Goal: Transaction & Acquisition: Purchase product/service

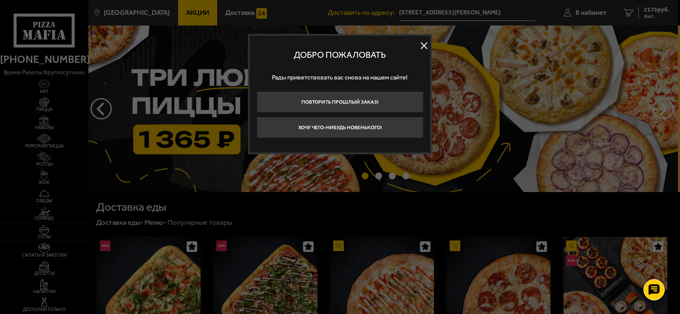
click at [51, 131] on div at bounding box center [340, 157] width 680 height 314
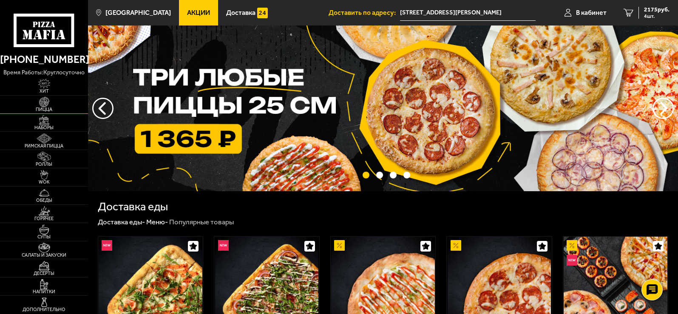
click at [57, 111] on span "Пицца" at bounding box center [44, 109] width 88 height 5
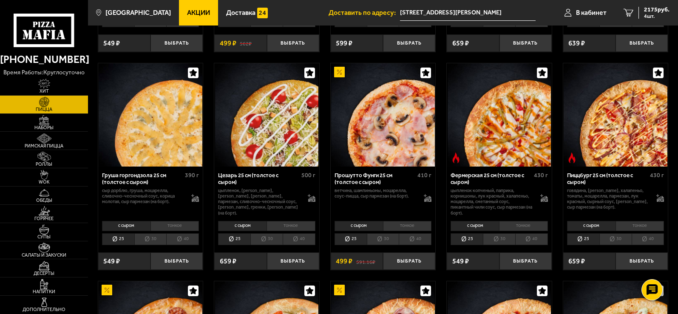
scroll to position [1587, 0]
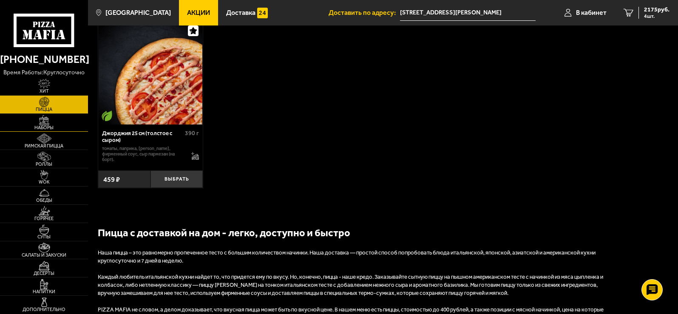
click at [50, 117] on img at bounding box center [44, 120] width 27 height 10
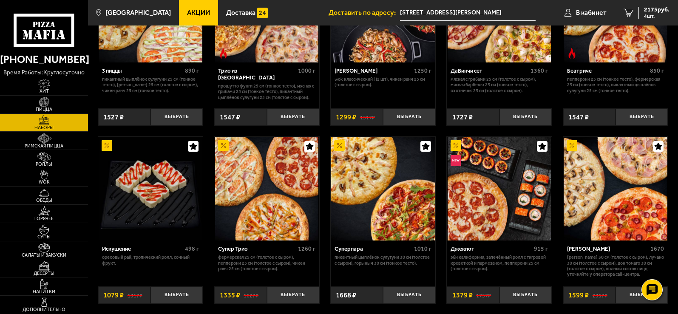
scroll to position [298, 0]
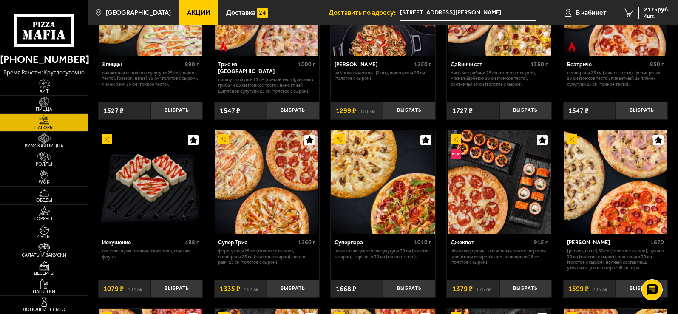
click at [616, 203] on img at bounding box center [615, 182] width 103 height 103
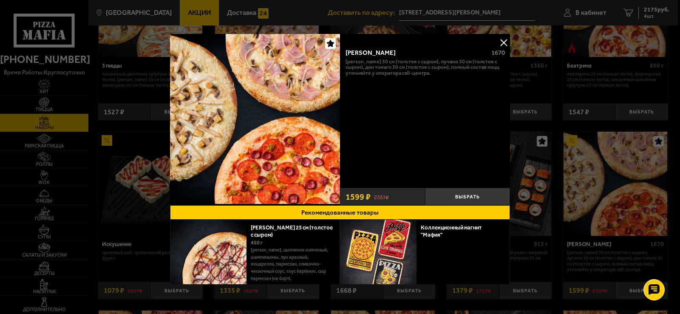
drag, startPoint x: 345, startPoint y: 50, endPoint x: 478, endPoint y: 84, distance: 136.8
click at [478, 84] on div "Хет Трик 1670 [PERSON_NAME] 30 см (толстое с сыром), Лучано 30 см (толстое с сы…" at bounding box center [425, 114] width 170 height 142
copy div "Хет Трик 1670 [PERSON_NAME] 30 см (толстое с сыром), Лучано 30 см (толстое с сы…"
click at [357, 82] on div "Хет Трик 1670 [PERSON_NAME] 30 см (толстое с сыром), Лучано 30 см (толстое с сы…" at bounding box center [425, 114] width 170 height 142
drag, startPoint x: 346, startPoint y: 50, endPoint x: 384, endPoint y: 89, distance: 54.7
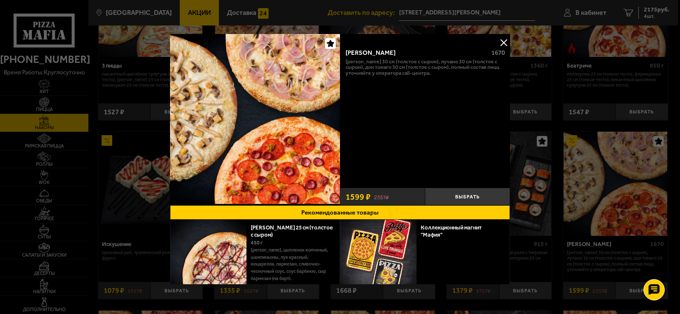
click at [439, 97] on div "Хет Трик 1670 [PERSON_NAME] 30 см (толстое с сыром), Лучано 30 см (толстое с сы…" at bounding box center [425, 114] width 170 height 142
copy div "Хет Трик 1670 [PERSON_NAME] 30 см (толстое с сыром), Лучано 30 см (толстое с сы…"
drag, startPoint x: 361, startPoint y: 126, endPoint x: 353, endPoint y: 128, distance: 8.2
click at [360, 127] on div "Хет Трик 1670 [PERSON_NAME] 30 см (толстое с сыром), Лучано 30 см (толстое с сы…" at bounding box center [425, 114] width 170 height 142
drag, startPoint x: 399, startPoint y: 76, endPoint x: 415, endPoint y: 77, distance: 15.4
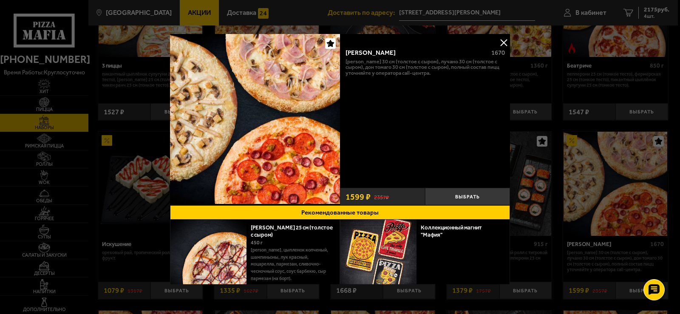
click at [400, 76] on p "[PERSON_NAME] 30 см (толстое с сыром), Лучано 30 см (толстое с сыром), Дон Тома…" at bounding box center [425, 67] width 159 height 17
click at [427, 68] on p "[PERSON_NAME] 30 см (толстое с сыром), Лучано 30 см (толстое с сыром), Дон Тома…" at bounding box center [425, 67] width 159 height 17
drag, startPoint x: 422, startPoint y: 71, endPoint x: 452, endPoint y: 121, distance: 57.4
click at [423, 73] on p "[PERSON_NAME] 30 см (толстое с сыром), Лучано 30 см (толстое с сыром), Дон Тома…" at bounding box center [425, 67] width 159 height 17
drag, startPoint x: 346, startPoint y: 52, endPoint x: 496, endPoint y: 76, distance: 152.3
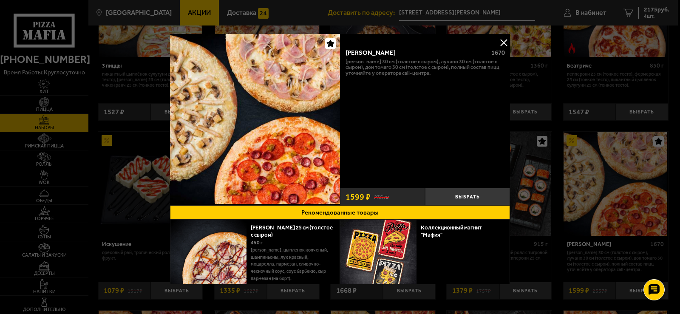
click at [496, 76] on div "Хет Трик 1670 [PERSON_NAME] 30 см (толстое с сыром), Лучано 30 см (толстое с сы…" at bounding box center [425, 114] width 170 height 142
copy div "Хет Трик 1670 [PERSON_NAME] 30 см (толстое с сыром), Лучано 30 см (толстое с сы…"
click at [366, 95] on div "Хет Трик 1670 [PERSON_NAME] 30 см (толстое с сыром), Лучано 30 см (толстое с сы…" at bounding box center [425, 114] width 170 height 142
click at [388, 62] on p "[PERSON_NAME] 30 см (толстое с сыром), Лучано 30 см (толстое с сыром), Дон Тома…" at bounding box center [425, 67] width 159 height 17
drag, startPoint x: 348, startPoint y: 51, endPoint x: 468, endPoint y: 83, distance: 124.5
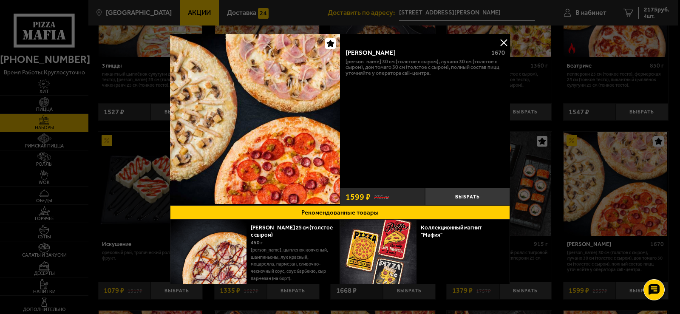
click at [468, 83] on div "Хет Трик 1670 [PERSON_NAME] 30 см (толстое с сыром), Лучано 30 см (толстое с сы…" at bounding box center [425, 114] width 170 height 142
click at [357, 63] on p "[PERSON_NAME] 30 см (толстое с сыром), Лучано 30 см (толстое с сыром), Дон Тома…" at bounding box center [425, 67] width 159 height 17
drag, startPoint x: 345, startPoint y: 56, endPoint x: 478, endPoint y: 80, distance: 135.2
click at [478, 80] on div "Хет Трик 1670 [PERSON_NAME] 30 см (толстое с сыром), Лучано 30 см (толстое с сы…" at bounding box center [425, 114] width 170 height 142
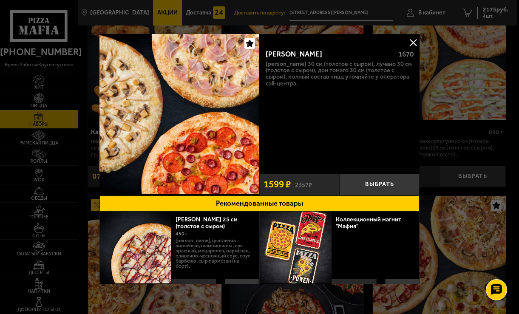
click at [311, 110] on div "Хет Трик 1670 [PERSON_NAME] 30 см (толстое с сыром), Лучано 30 см (толстое с сы…" at bounding box center [339, 107] width 160 height 128
click at [322, 115] on div "Хет Трик 1670 [PERSON_NAME] 30 см (толстое с сыром), Лучано 30 см (толстое с сы…" at bounding box center [339, 107] width 160 height 128
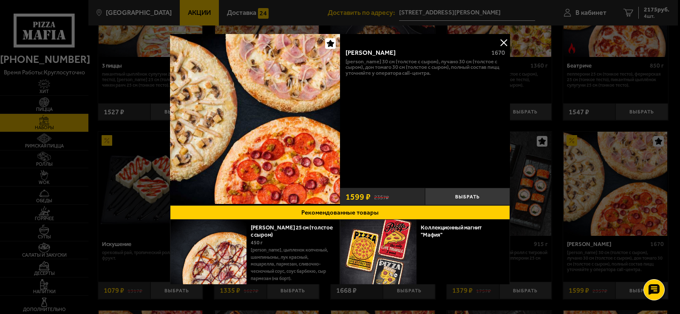
drag, startPoint x: 344, startPoint y: 59, endPoint x: 452, endPoint y: 73, distance: 109.3
click at [489, 79] on div "Хет Трик 1670 [PERSON_NAME] 30 см (толстое с сыром), Лучано 30 см (толстое с сы…" at bounding box center [425, 114] width 170 height 142
copy p "[PERSON_NAME] 30 см (толстое с сыром), Лучано 30 см (толстое с сыром), Дон Тома…"
click at [502, 43] on button at bounding box center [503, 42] width 13 height 13
